Goal: Task Accomplishment & Management: Manage account settings

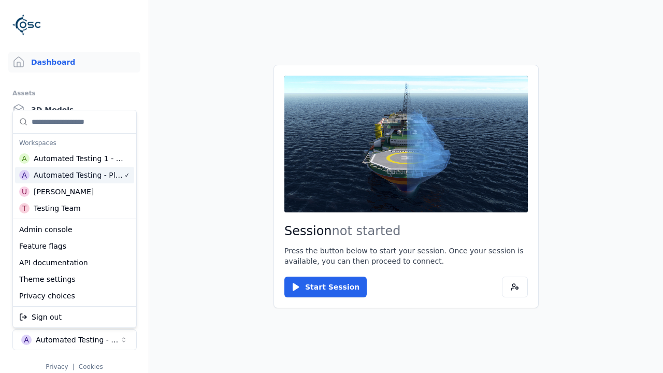
click at [231, 207] on html "Dashboard Assets 3D Models Scenes Datasets Recordings Support Documentation Adm…" at bounding box center [331, 186] width 663 height 373
click at [214, 308] on html "Dashboard Assets 3D Models Scenes Datasets Recordings Support Documentation Adm…" at bounding box center [331, 186] width 663 height 373
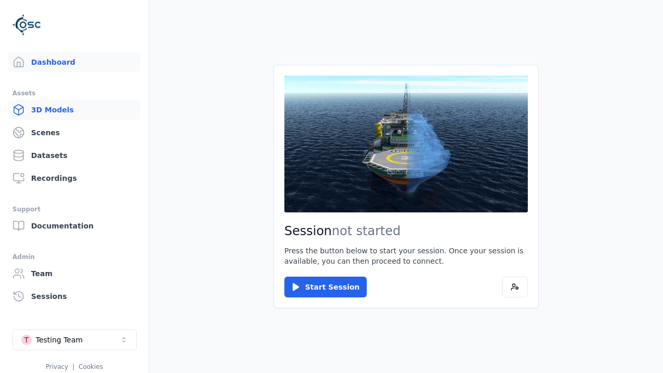
click at [74, 110] on link "3D Models" at bounding box center [74, 109] width 132 height 21
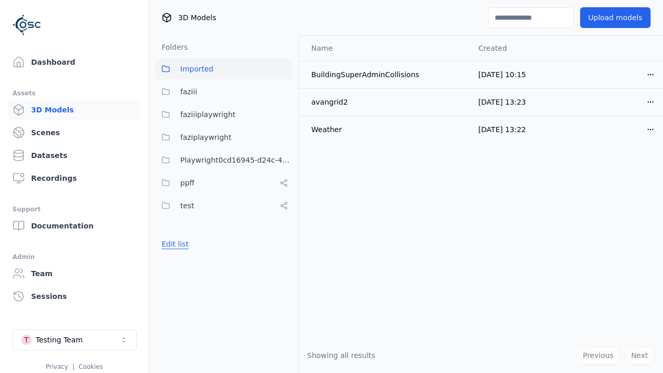
click at [174, 244] on button "Edit list" at bounding box center [174, 244] width 39 height 19
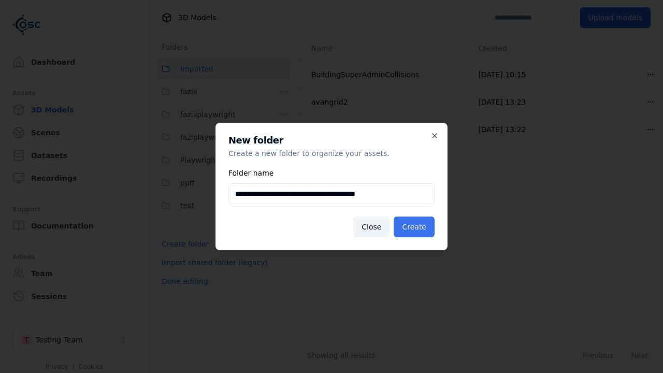
type input "**********"
click at [415, 227] on button "Create" at bounding box center [414, 227] width 41 height 21
click at [183, 291] on button "Done editing" at bounding box center [184, 281] width 59 height 19
click at [174, 272] on button "Done editing" at bounding box center [184, 281] width 59 height 19
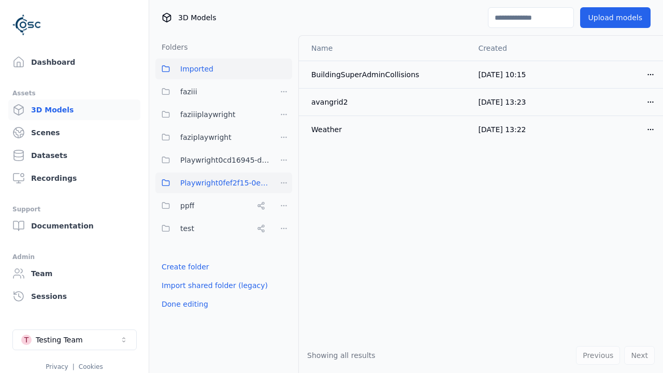
click at [284, 183] on html "Dashboard Assets 3D Models Scenes Datasets Recordings Support Documentation Adm…" at bounding box center [331, 186] width 663 height 373
click at [283, 237] on div "Rename" at bounding box center [287, 237] width 69 height 17
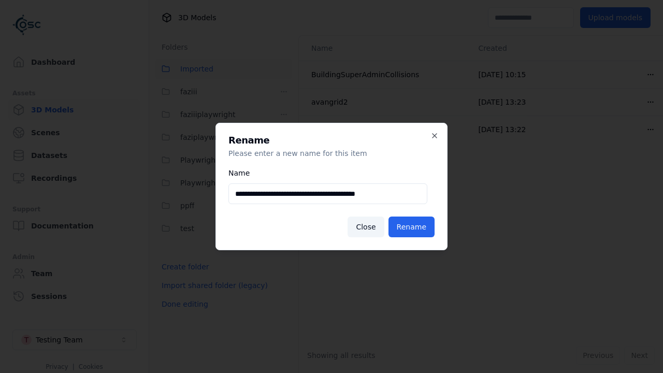
click at [327, 194] on input "**********" at bounding box center [327, 193] width 199 height 21
type input "**********"
click at [413, 227] on button "Rename" at bounding box center [412, 227] width 46 height 21
click at [183, 304] on button "Done editing" at bounding box center [184, 304] width 59 height 19
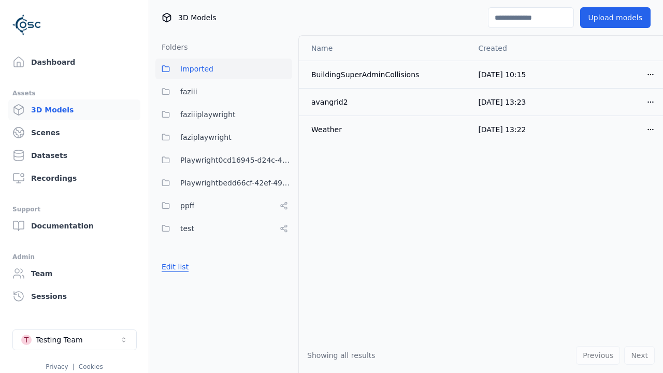
click at [174, 267] on button "Edit list" at bounding box center [174, 266] width 39 height 19
click at [284, 183] on html "Dashboard Assets 3D Models Scenes Datasets Recordings Support Documentation Adm…" at bounding box center [331, 186] width 663 height 373
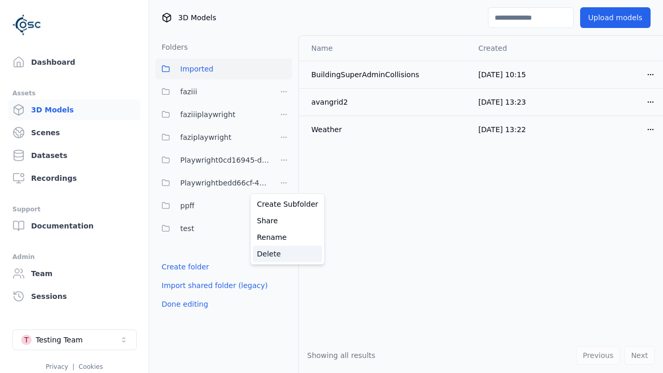
click at [283, 253] on div "Delete" at bounding box center [287, 254] width 69 height 17
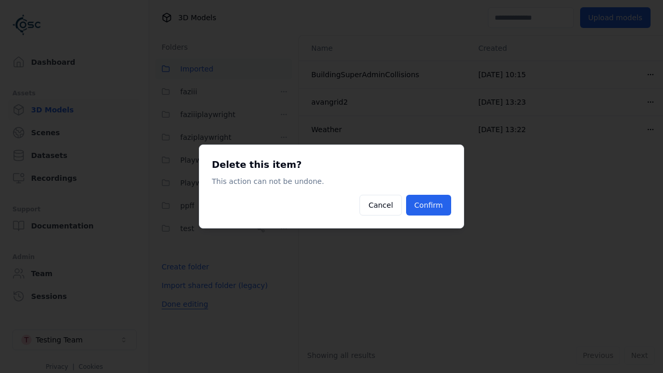
click at [429, 205] on button "Confirm" at bounding box center [428, 205] width 45 height 21
click at [183, 304] on button "Done editing" at bounding box center [184, 304] width 59 height 19
